Goal: Check status: Check status

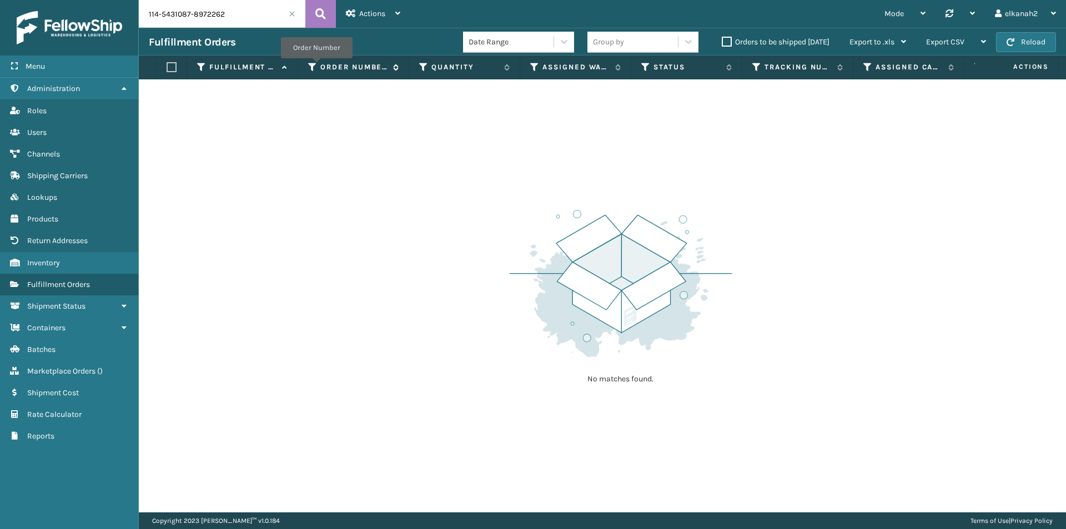
click at [317, 66] on div "Order Number" at bounding box center [353, 67] width 90 height 10
click at [310, 64] on icon at bounding box center [312, 67] width 9 height 10
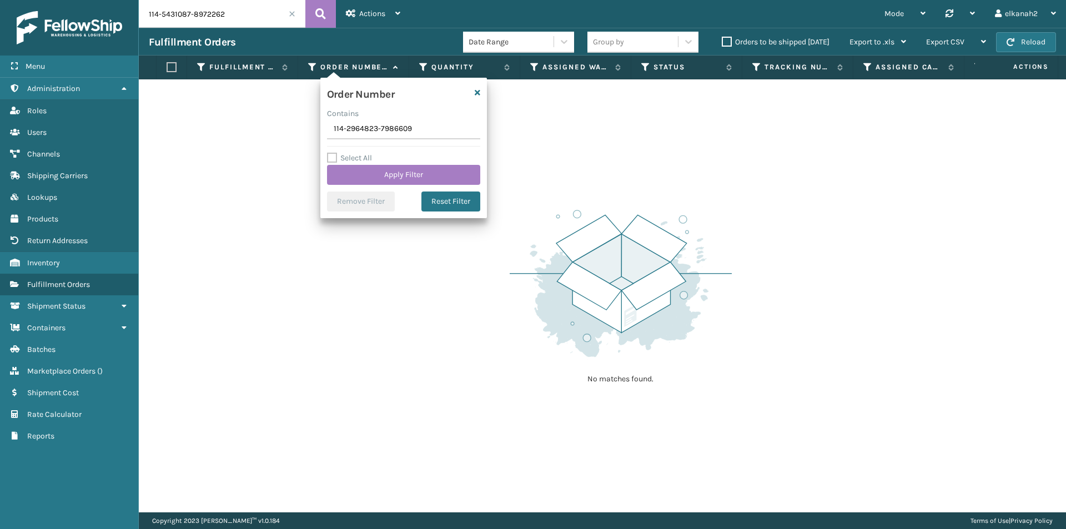
type input "114-2964823-7986609"
click at [382, 163] on div "Select All Apply Filter" at bounding box center [403, 168] width 153 height 33
click at [385, 171] on button "Apply Filter" at bounding box center [403, 175] width 153 height 20
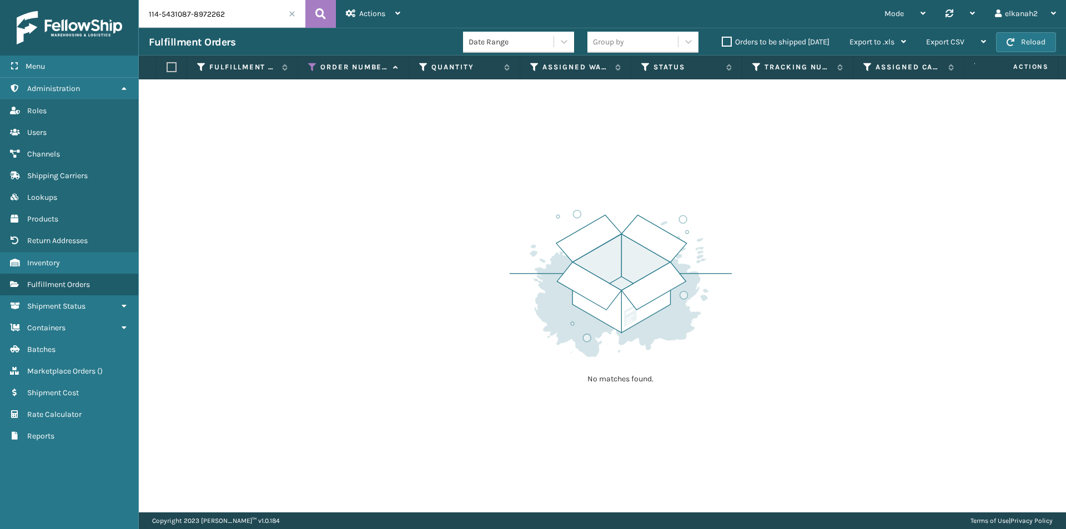
click at [729, 42] on label "Orders to be shipped [DATE]" at bounding box center [776, 41] width 108 height 9
click at [722, 42] on input "Orders to be shipped [DATE]" at bounding box center [722, 39] width 1 height 7
click at [729, 42] on label "Orders to be shipped [DATE]" at bounding box center [776, 41] width 108 height 9
click at [722, 42] on input "Orders to be shipped [DATE]" at bounding box center [722, 39] width 1 height 7
click at [265, 14] on input "114-5431087-8972262" at bounding box center [222, 14] width 167 height 28
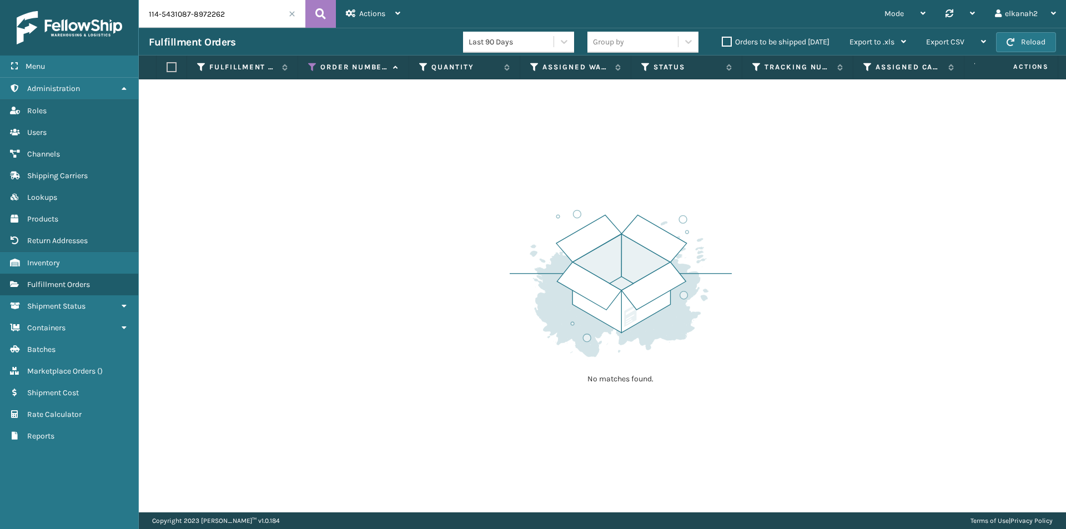
click at [255, 10] on input "114-5431087-8972262" at bounding box center [222, 14] width 167 height 28
click at [235, 19] on input "114-5431087-8972262" at bounding box center [222, 14] width 167 height 28
click at [725, 41] on label "Orders to be shipped [DATE]" at bounding box center [776, 41] width 108 height 9
click at [722, 41] on input "Orders to be shipped [DATE]" at bounding box center [722, 39] width 1 height 7
click at [727, 41] on label "Orders to be shipped [DATE]" at bounding box center [776, 41] width 108 height 9
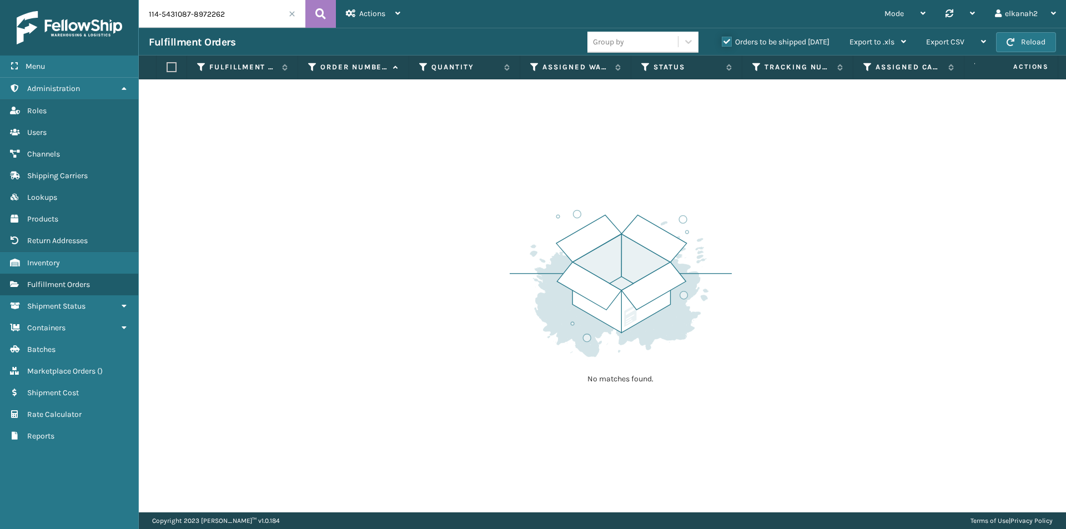
click at [722, 41] on input "Orders to be shipped [DATE]" at bounding box center [722, 39] width 1 height 7
drag, startPoint x: 248, startPoint y: 11, endPoint x: 116, endPoint y: 12, distance: 132.1
click at [116, 0] on div "Menu Administration Roles Users Channels Shipping Carriers Lookups Products Ret…" at bounding box center [533, 0] width 1066 height 0
click at [311, 67] on icon at bounding box center [312, 67] width 9 height 10
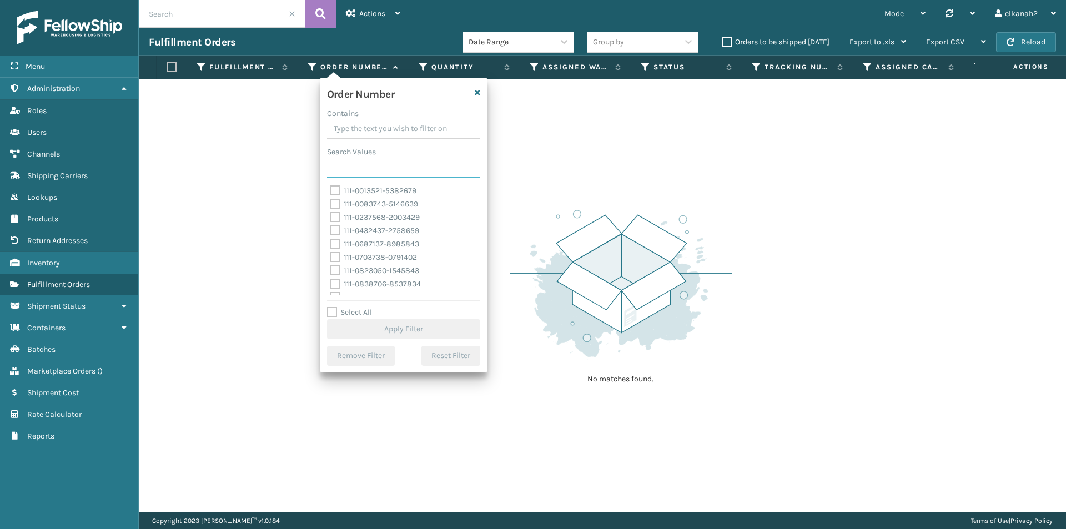
click at [361, 169] on input "Search Values" at bounding box center [403, 168] width 153 height 20
paste input "114-2964823-7986609"
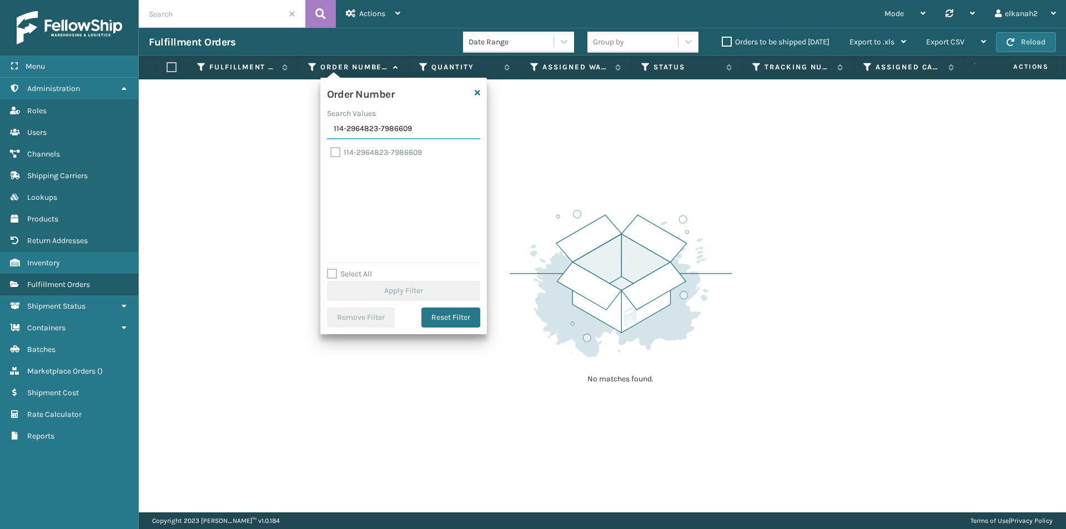
type input "114-2964823-7986609"
click at [392, 152] on label "114-2964823-7986609" at bounding box center [376, 152] width 92 height 9
click at [331, 152] on input "114-2964823-7986609" at bounding box center [330, 149] width 1 height 7
checkbox input "true"
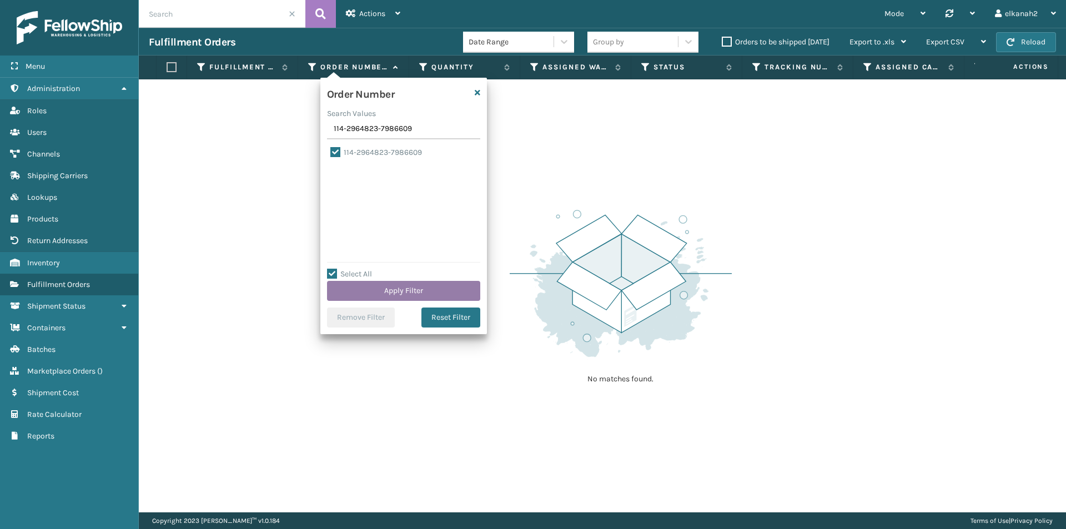
click at [421, 293] on button "Apply Filter" at bounding box center [403, 291] width 153 height 20
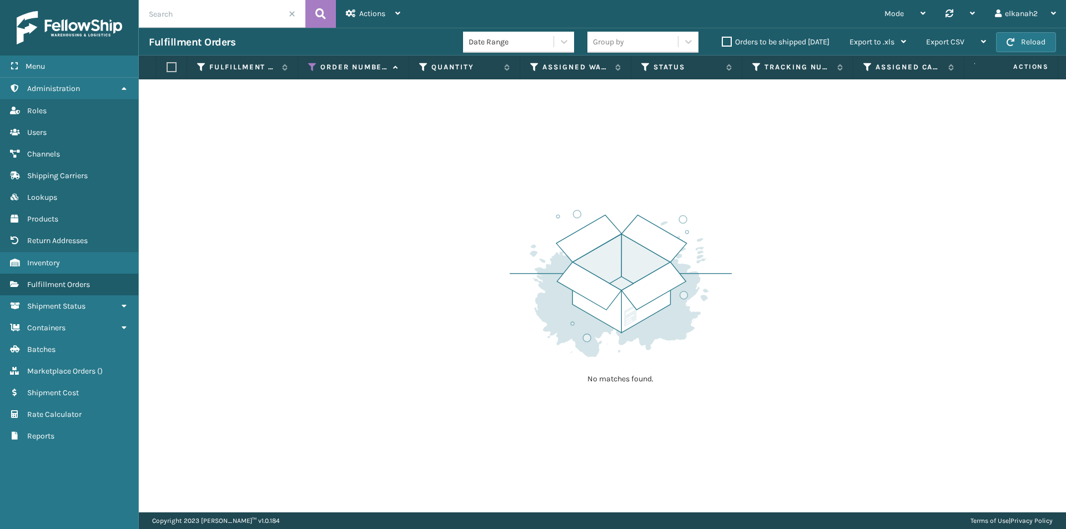
click at [727, 37] on label "Orders to be shipped [DATE]" at bounding box center [776, 41] width 108 height 9
click at [722, 37] on input "Orders to be shipped [DATE]" at bounding box center [722, 39] width 1 height 7
click at [724, 44] on label "Orders to be shipped [DATE]" at bounding box center [776, 41] width 108 height 9
click at [722, 43] on input "Orders to be shipped [DATE]" at bounding box center [722, 39] width 1 height 7
click at [385, 17] on span "Actions" at bounding box center [372, 13] width 26 height 9
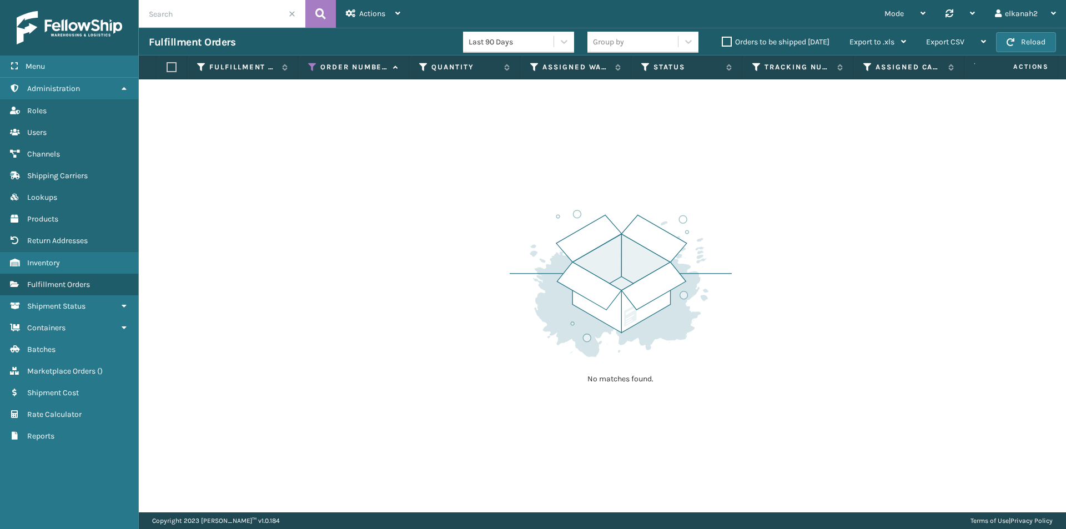
click at [582, 219] on img at bounding box center [621, 283] width 222 height 154
click at [170, 64] on label at bounding box center [172, 67] width 10 height 10
click at [167, 64] on input "checkbox" at bounding box center [167, 67] width 1 height 7
click at [175, 63] on label at bounding box center [172, 67] width 10 height 10
click at [167, 64] on input "checkbox" at bounding box center [167, 67] width 1 height 7
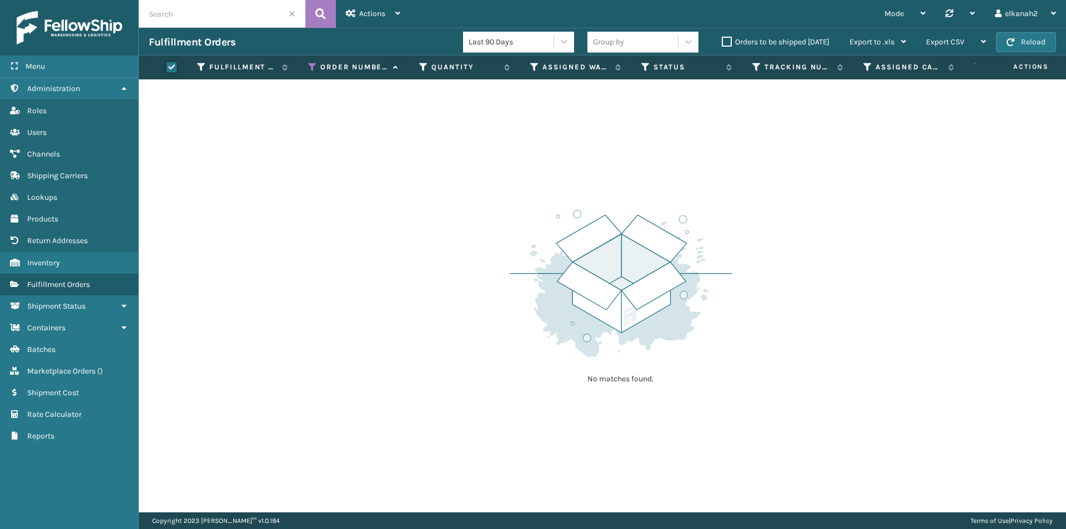
checkbox input "false"
click at [392, 16] on div "Actions" at bounding box center [373, 14] width 54 height 28
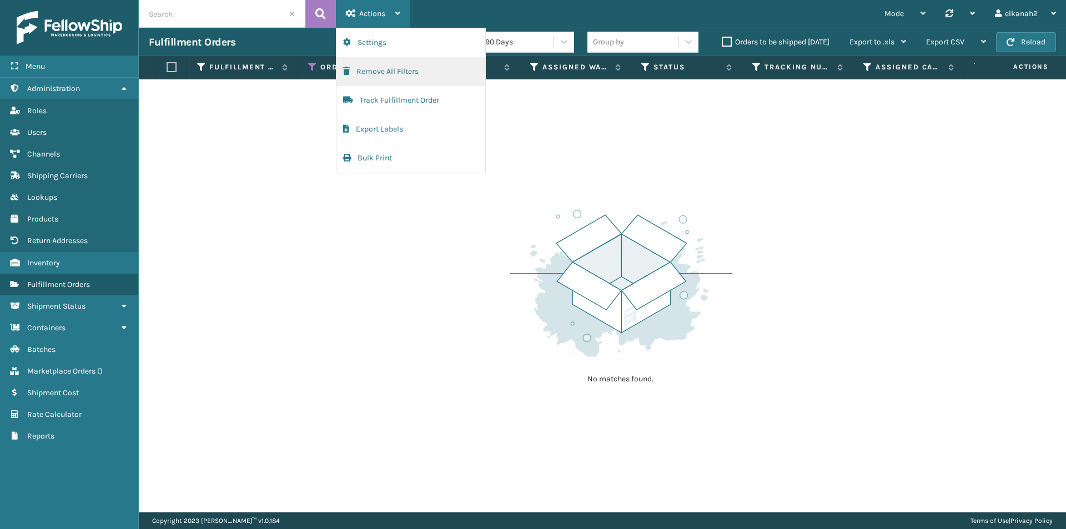
click at [396, 72] on button "Remove All Filters" at bounding box center [410, 71] width 149 height 29
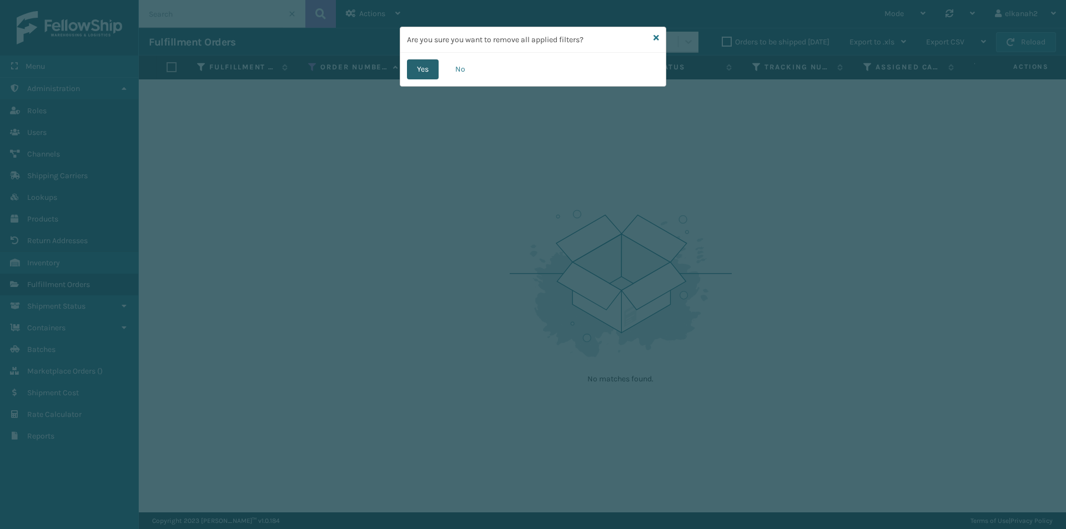
click at [418, 72] on button "Yes" at bounding box center [423, 69] width 32 height 20
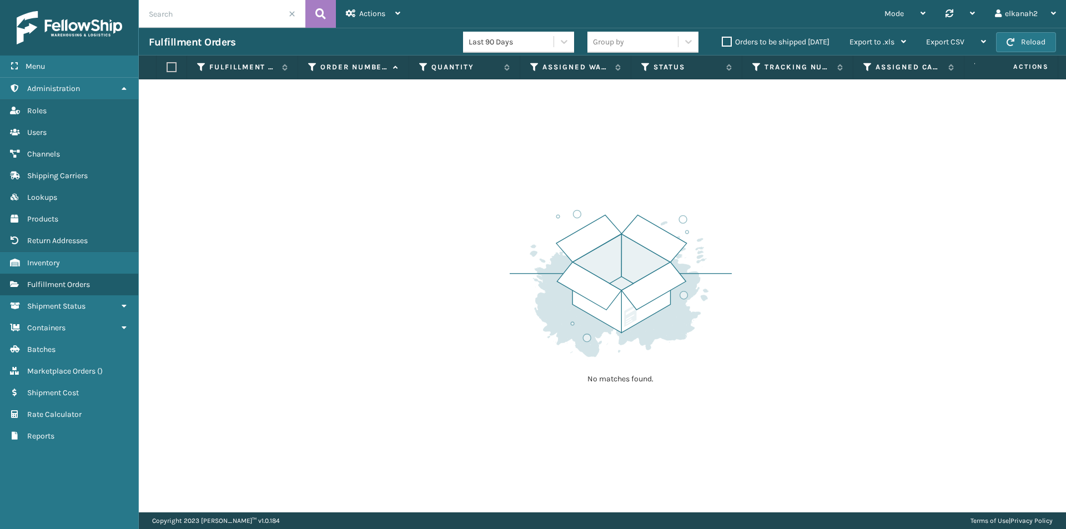
click at [258, 14] on input "text" at bounding box center [222, 14] width 167 height 28
paste input "114-2964823-7986609"
type input "114-2964823-7986609"
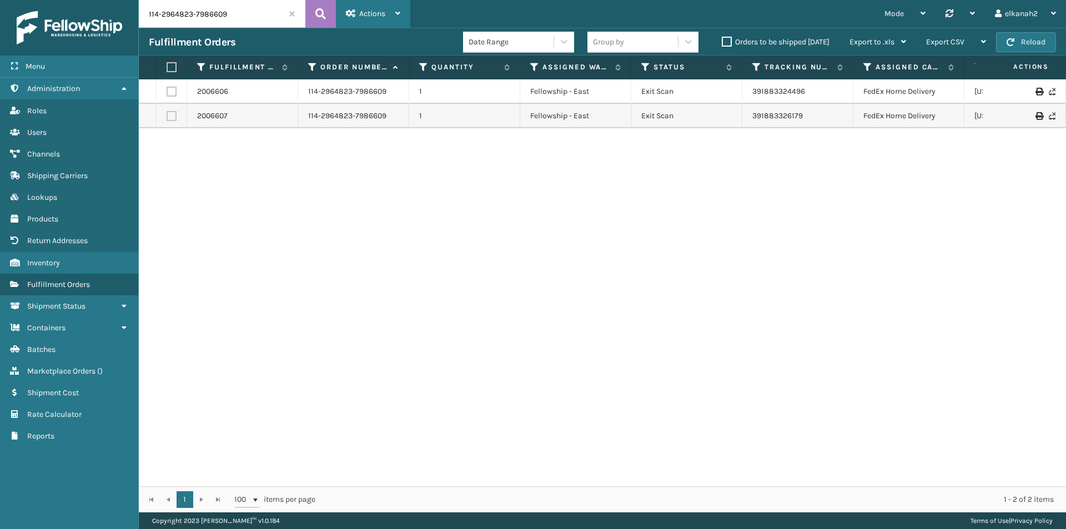
click at [372, 13] on span "Actions" at bounding box center [372, 13] width 26 height 9
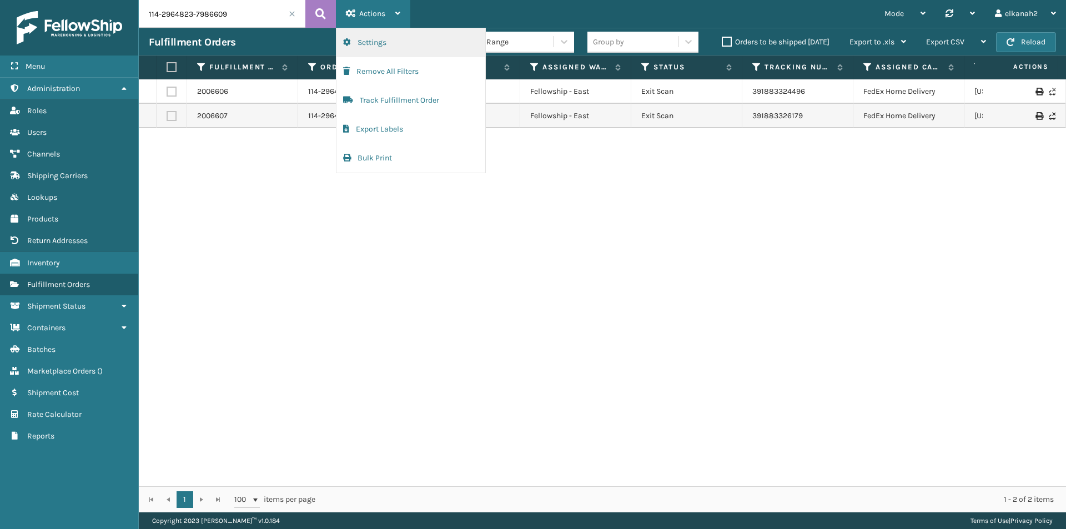
click at [385, 43] on button "Settings" at bounding box center [410, 42] width 149 height 29
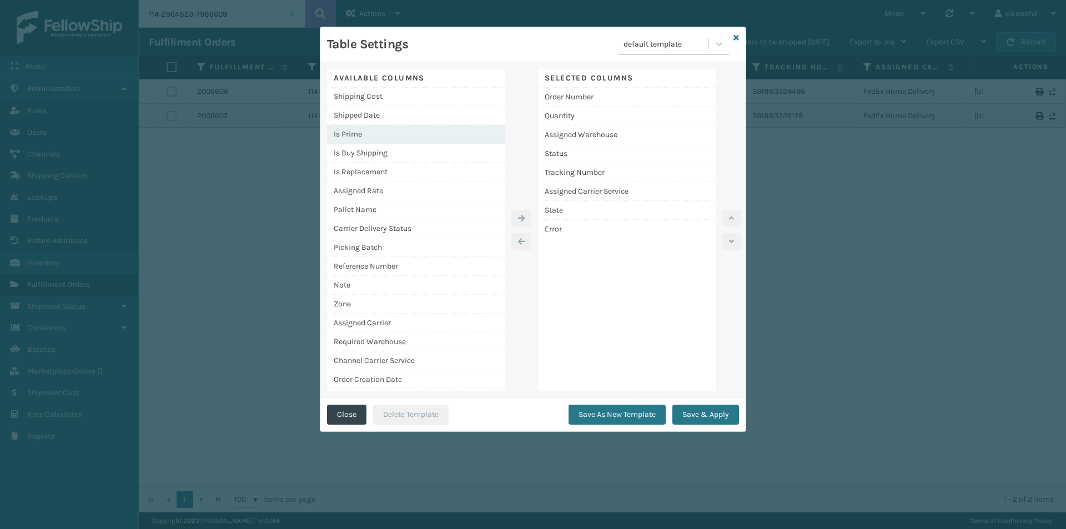
scroll to position [228, 0]
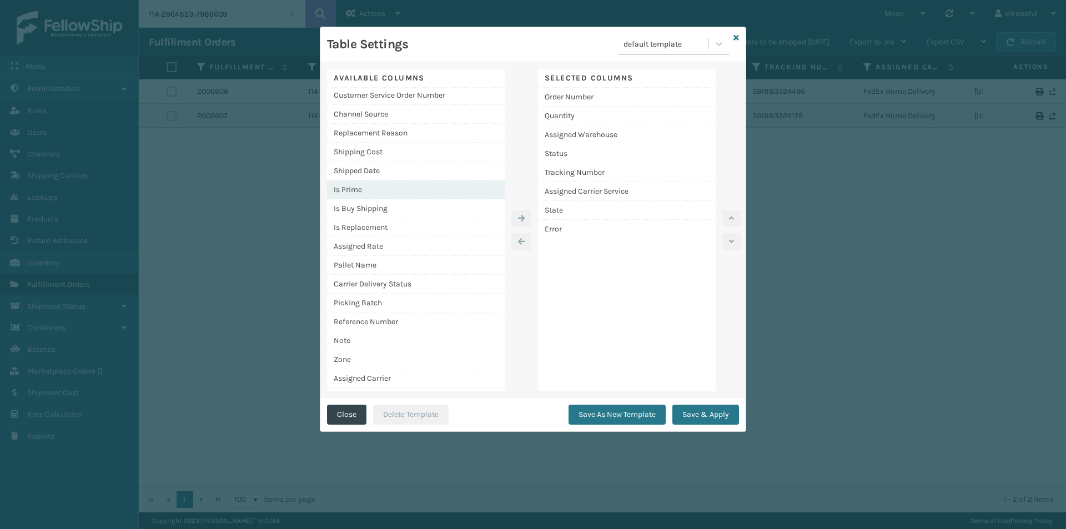
click at [366, 190] on div "Is Prime" at bounding box center [416, 189] width 178 height 19
click at [525, 211] on button "button" at bounding box center [521, 218] width 20 height 17
click at [717, 409] on button "Save & Apply" at bounding box center [705, 415] width 67 height 20
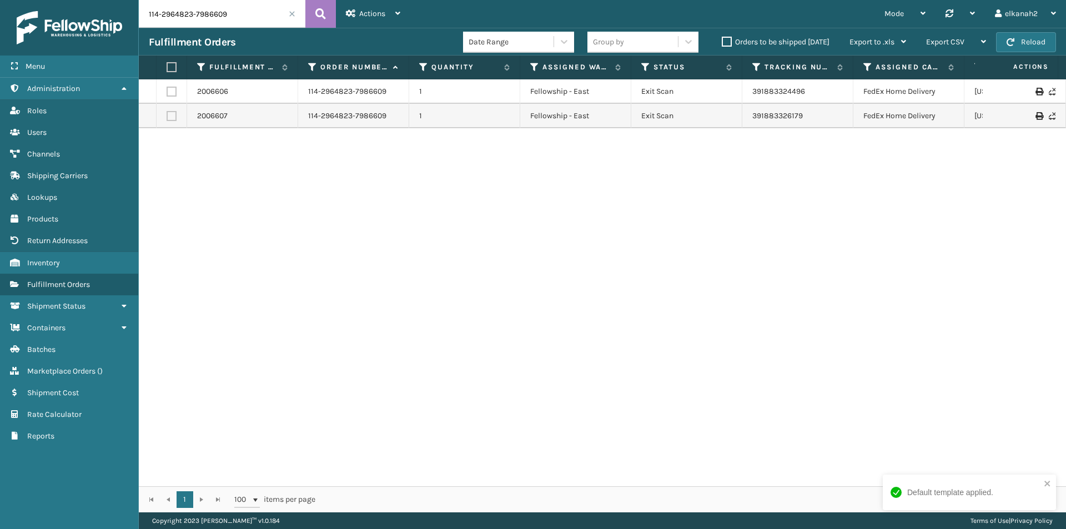
click at [637, 478] on div "2006606 114-2964823-7986609 1 Fellowship - East Exit Scan 391883324496 FedEx Ho…" at bounding box center [602, 282] width 927 height 407
